Goal: Information Seeking & Learning: Understand process/instructions

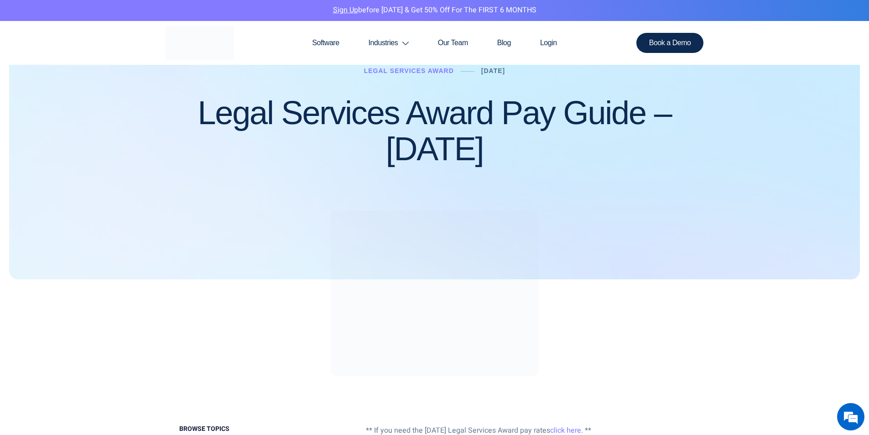
scroll to position [176, 0]
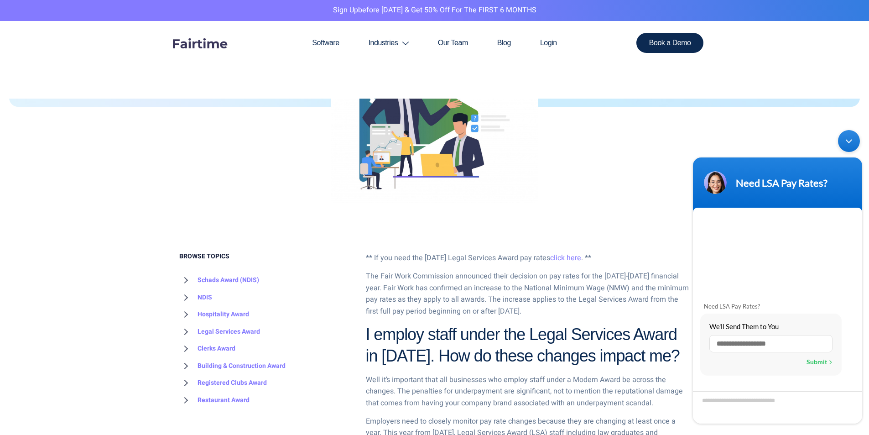
scroll to position [267, 0]
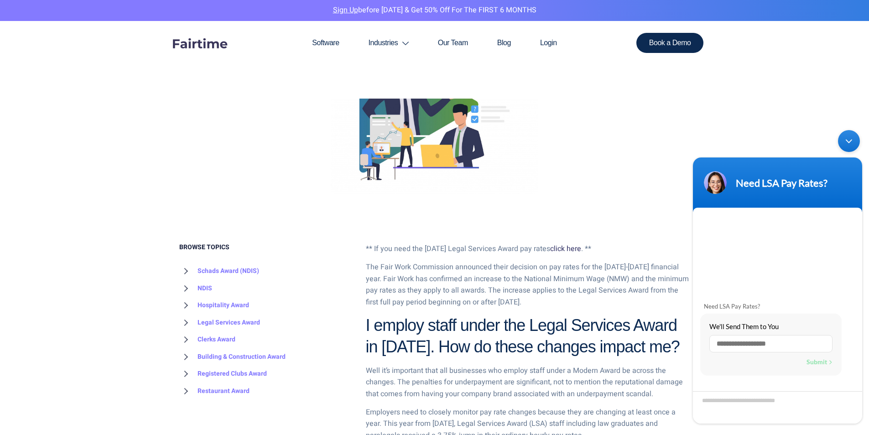
click at [577, 250] on link "click here" at bounding box center [565, 248] width 31 height 11
click at [581, 246] on link "click here" at bounding box center [565, 248] width 31 height 11
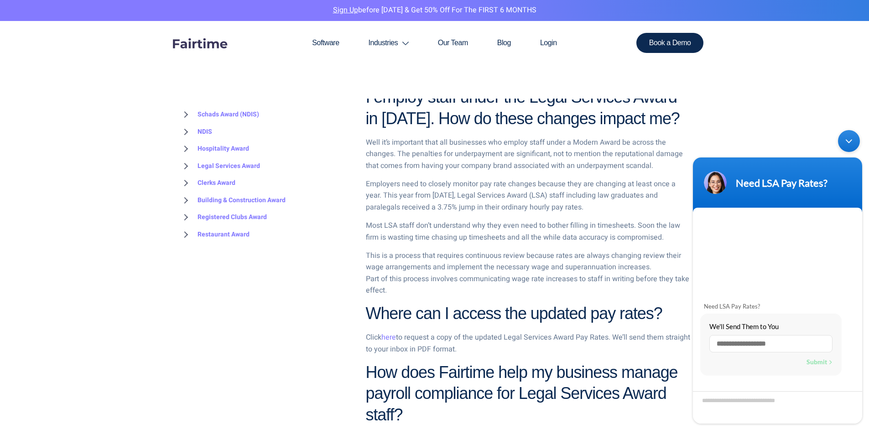
scroll to position [586, 0]
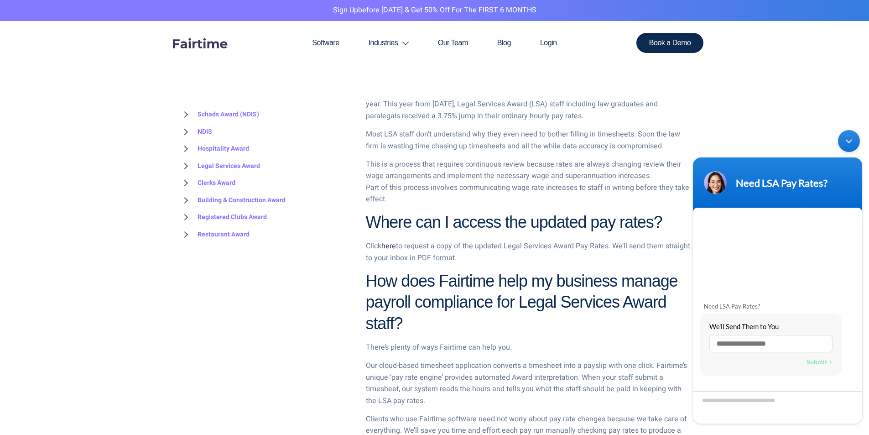
click at [390, 247] on link "here" at bounding box center [388, 245] width 15 height 11
click at [848, 142] on div "Minimize live chat window" at bounding box center [849, 141] width 22 height 22
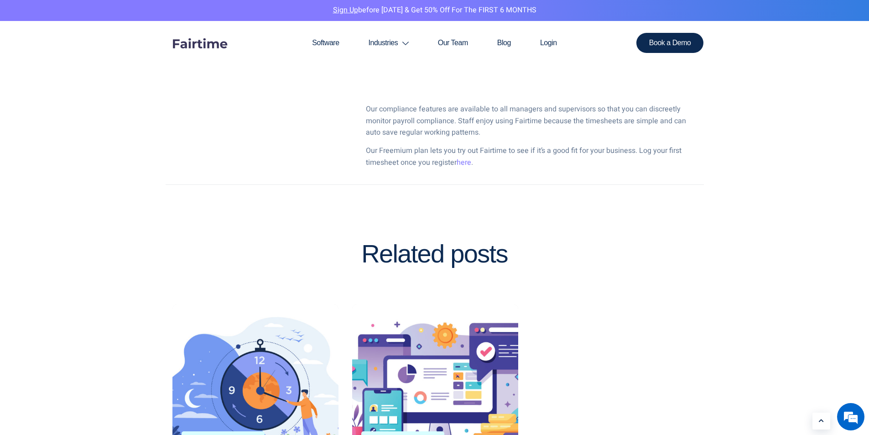
scroll to position [1316, 0]
